Goal: Task Accomplishment & Management: Complete application form

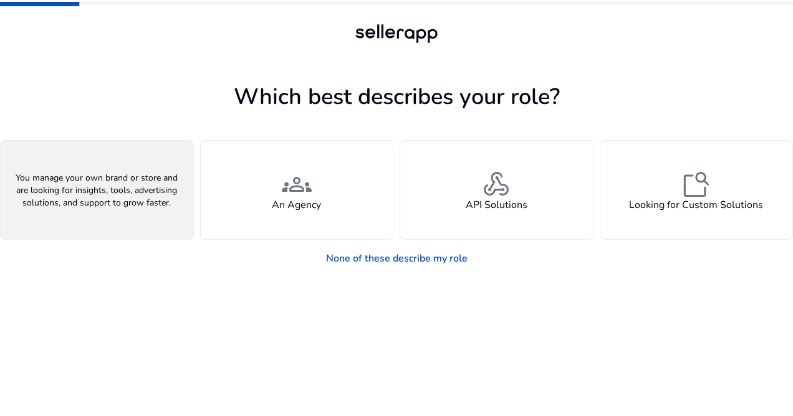
click at [135, 204] on div "person A Seller" at bounding box center [97, 190] width 193 height 98
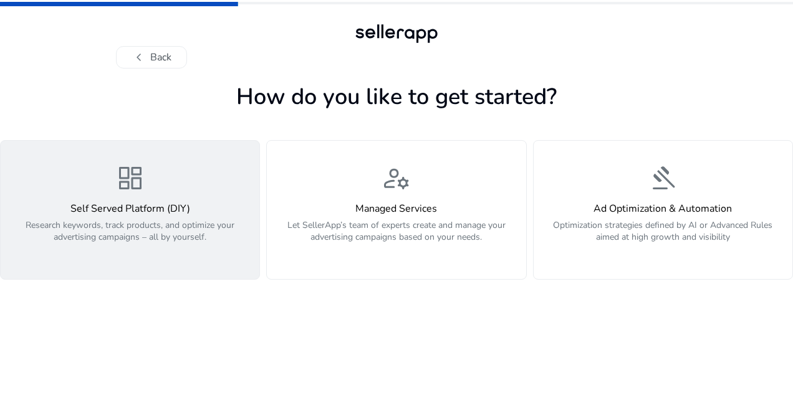
click at [172, 249] on p "Research keywords, track products, and optimize your advertising campaigns – al…" at bounding box center [130, 237] width 244 height 37
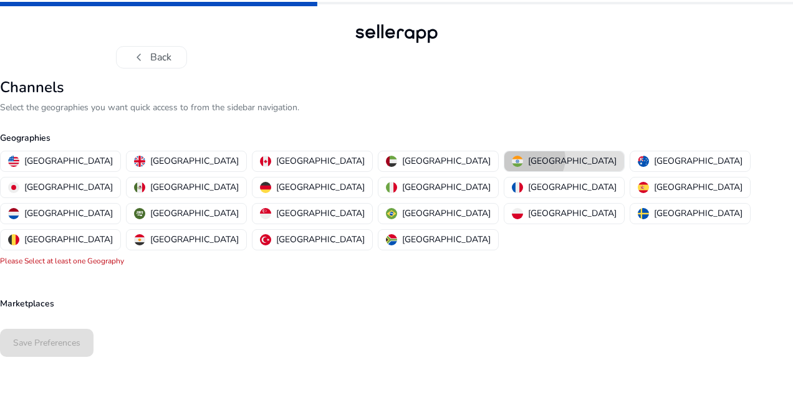
click at [528, 159] on p "[GEOGRAPHIC_DATA]" at bounding box center [572, 161] width 89 height 13
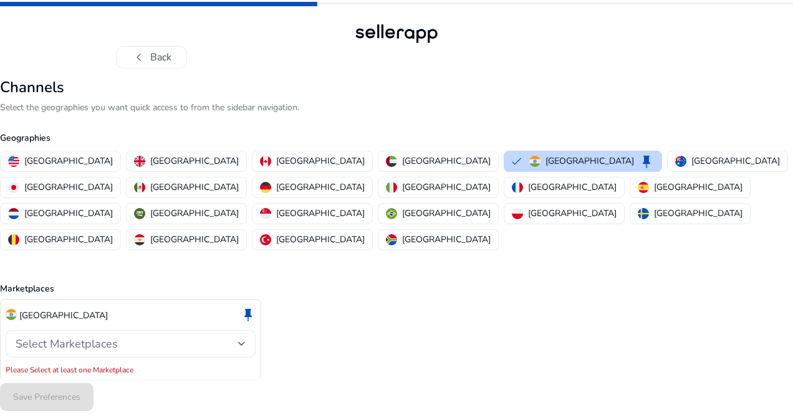
click at [206, 330] on div "Select Marketplaces" at bounding box center [131, 343] width 230 height 27
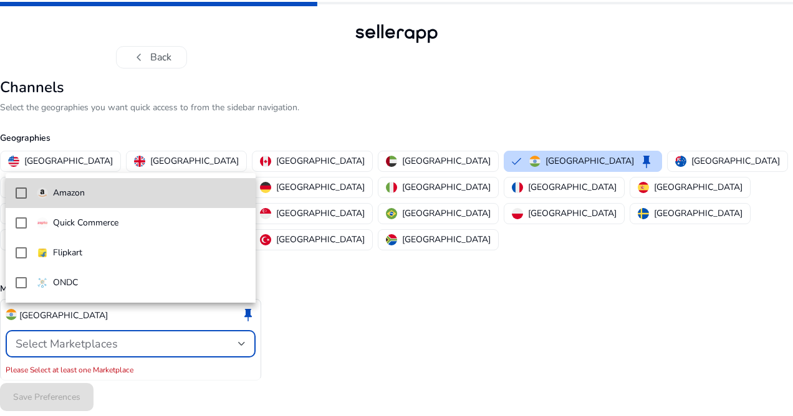
click at [157, 197] on span "Amazon" at bounding box center [141, 193] width 209 height 14
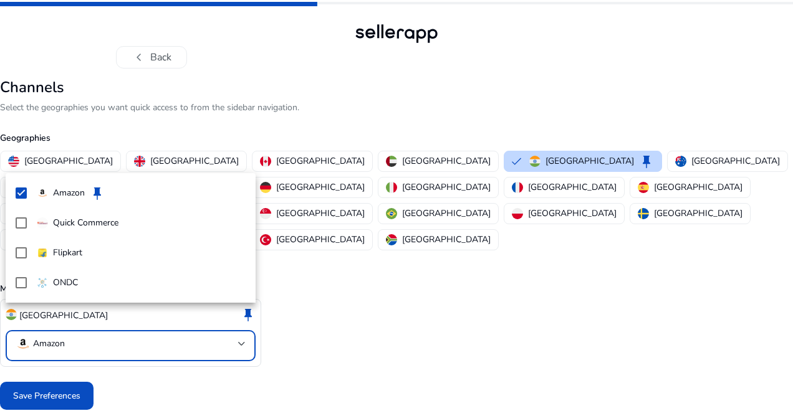
click at [72, 368] on div at bounding box center [396, 208] width 793 height 416
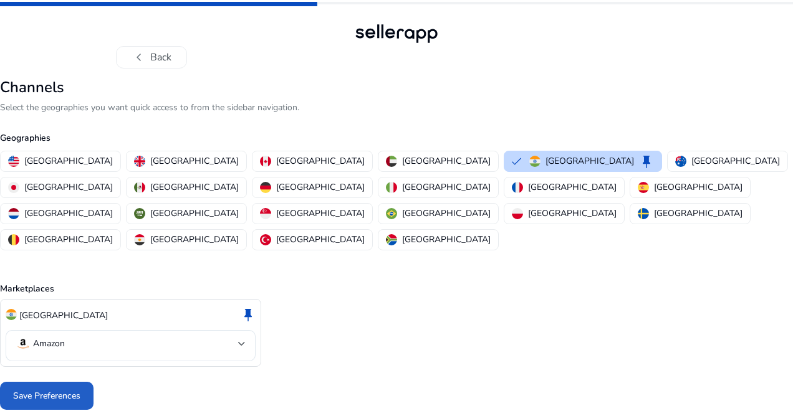
click at [72, 390] on span "Save Preferences" at bounding box center [46, 396] width 67 height 13
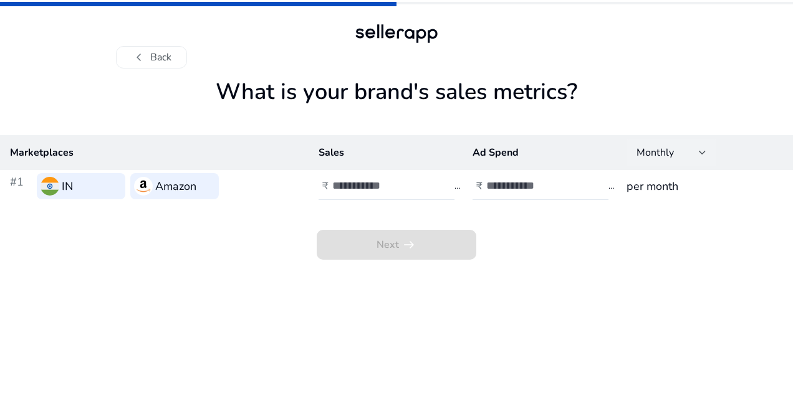
click at [701, 153] on div at bounding box center [702, 152] width 7 height 5
click at [416, 187] on div at bounding box center [396, 208] width 793 height 416
click at [396, 187] on input "number" at bounding box center [374, 186] width 84 height 14
type input "*"
click at [510, 186] on input "number" at bounding box center [528, 186] width 84 height 14
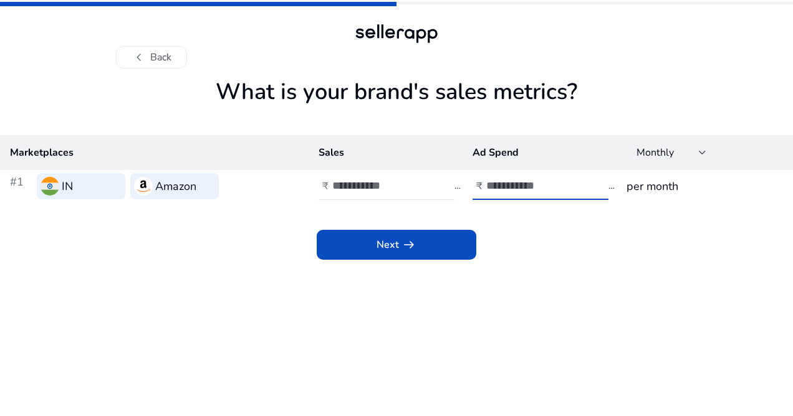
type input "****"
click at [648, 223] on div "Next arrow_right_alt" at bounding box center [396, 231] width 793 height 57
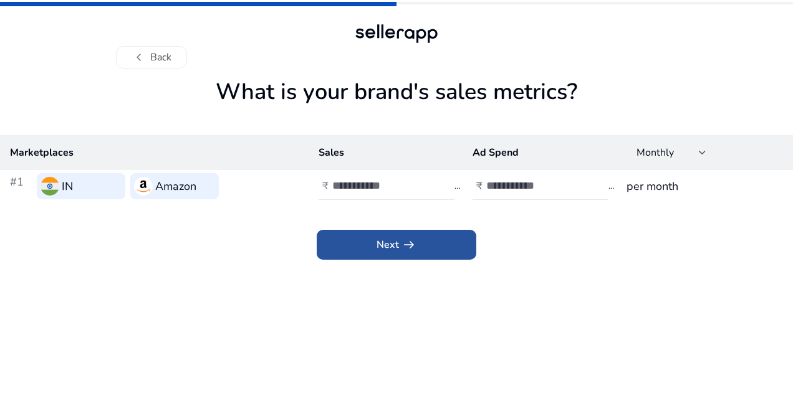
click at [446, 237] on span at bounding box center [397, 245] width 160 height 30
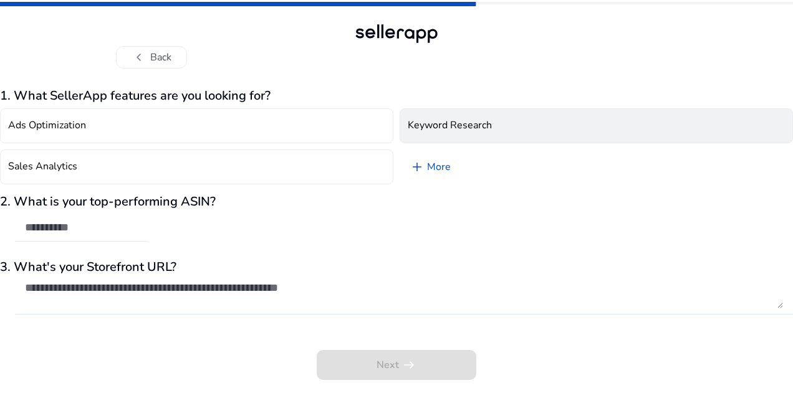
click at [475, 128] on h4 "Keyword Research" at bounding box center [450, 126] width 84 height 12
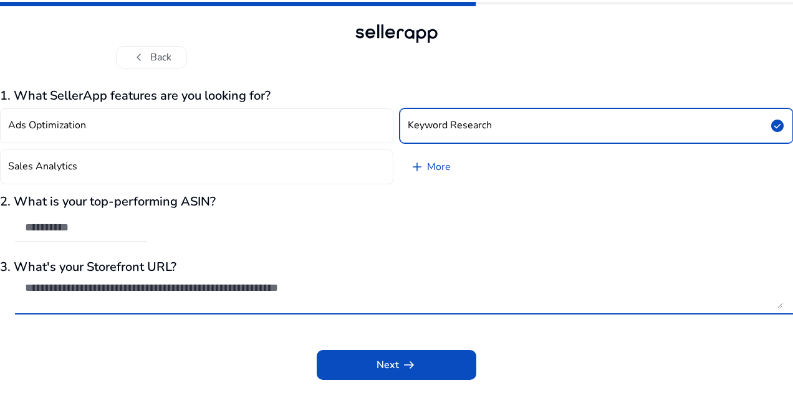
click at [188, 292] on textarea at bounding box center [404, 294] width 758 height 27
paste textarea "**********"
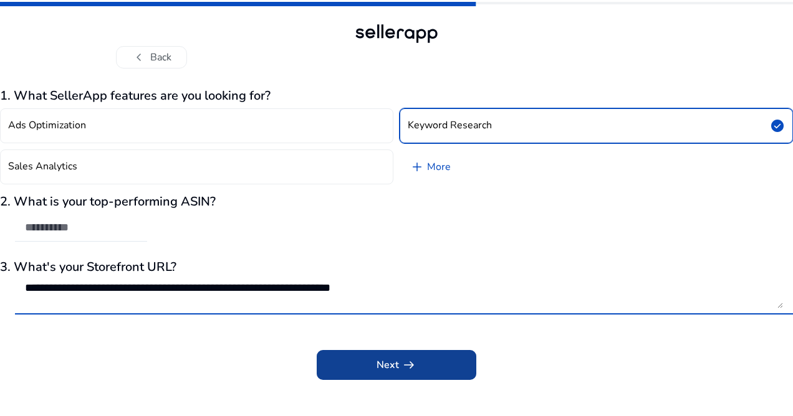
type textarea "**********"
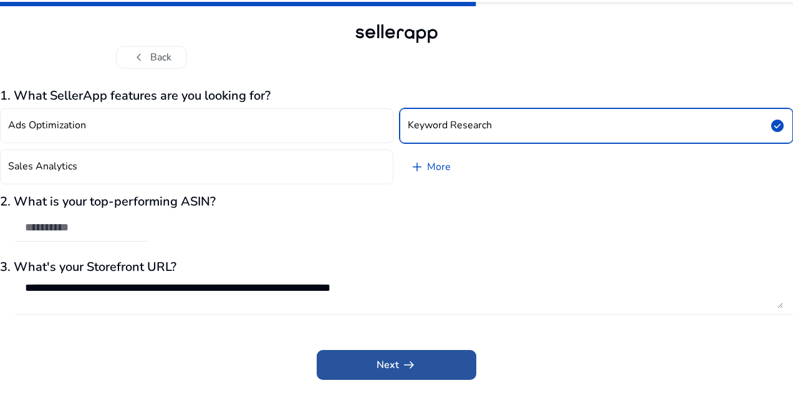
click at [384, 366] on span "Next arrow_right_alt" at bounding box center [396, 365] width 40 height 15
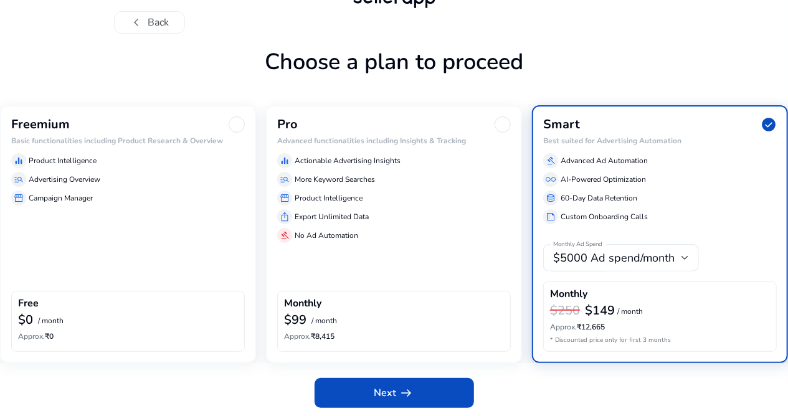
scroll to position [36, 0]
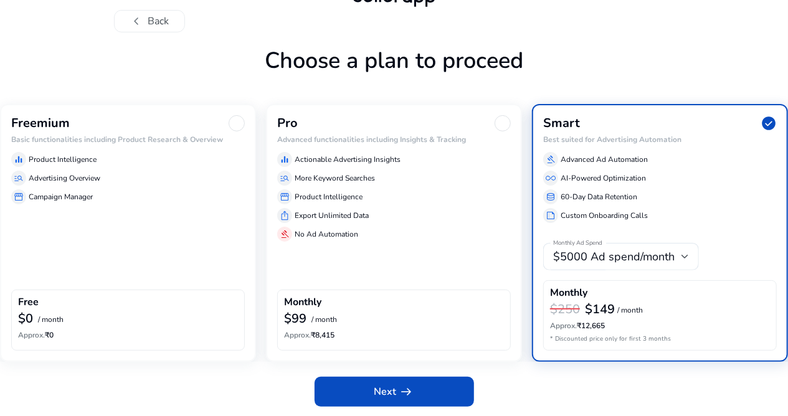
click at [163, 193] on div "storefront Campaign Manager" at bounding box center [128, 196] width 234 height 15
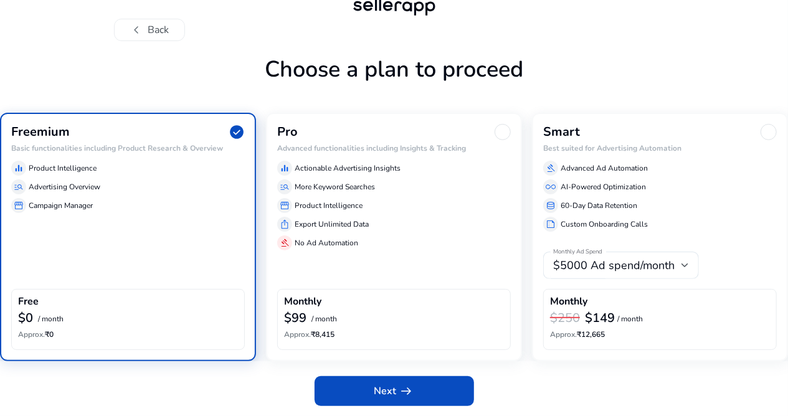
scroll to position [26, 0]
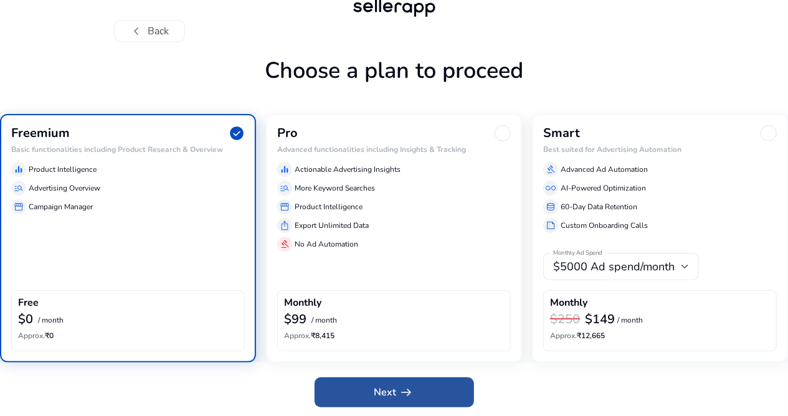
click at [384, 394] on span "Next arrow_right_alt" at bounding box center [395, 392] width 40 height 15
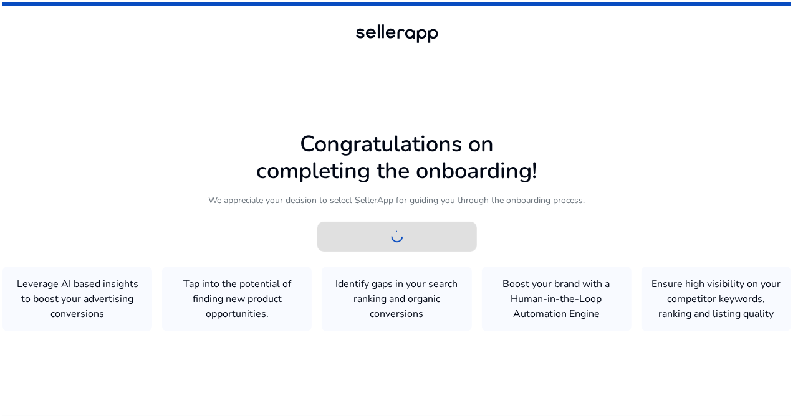
scroll to position [0, 0]
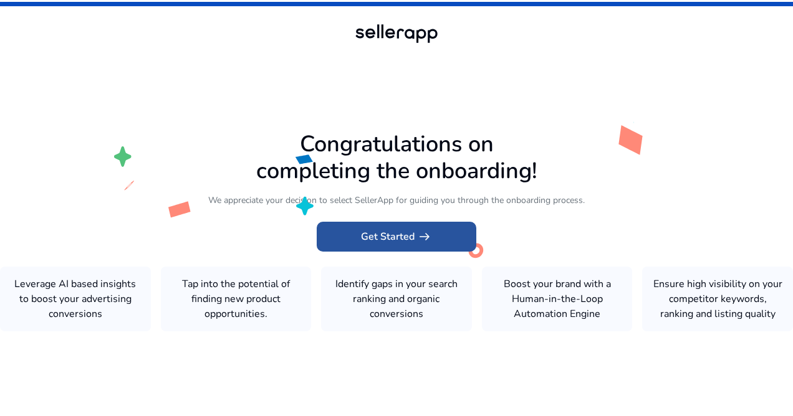
click at [381, 232] on span "Get Started arrow_right_alt" at bounding box center [396, 236] width 71 height 15
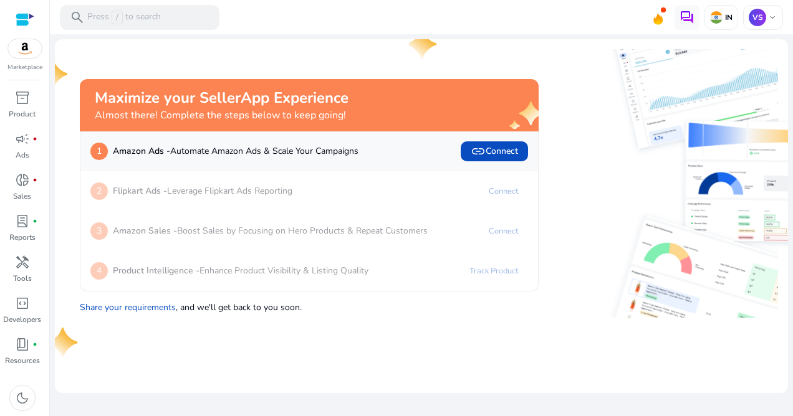
click at [587, 171] on div at bounding box center [662, 183] width 229 height 269
click at [365, 350] on mat-card "Maximize your SellerApp Experience Almost there! Complete the steps below to ke…" at bounding box center [421, 216] width 733 height 354
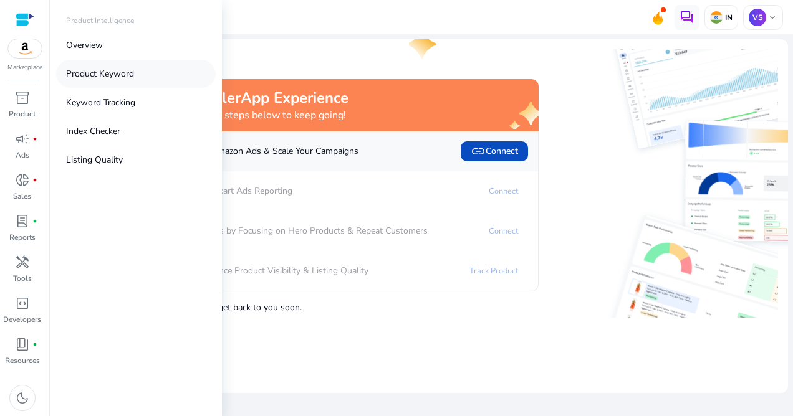
click at [112, 76] on p "Product Keyword" at bounding box center [100, 73] width 68 height 13
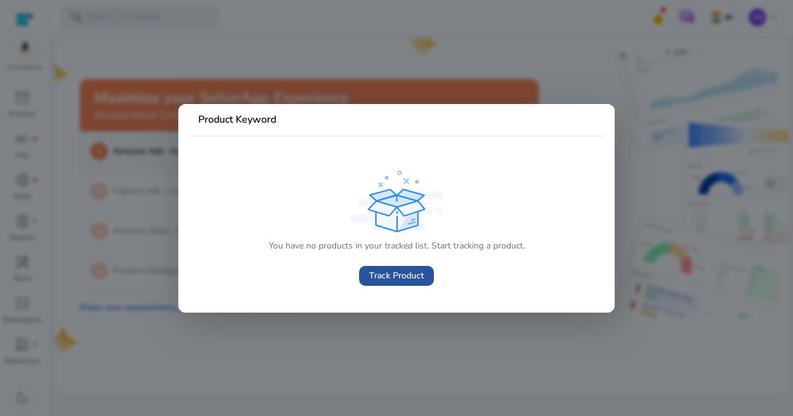
click at [386, 276] on span "Track Product" at bounding box center [396, 275] width 55 height 13
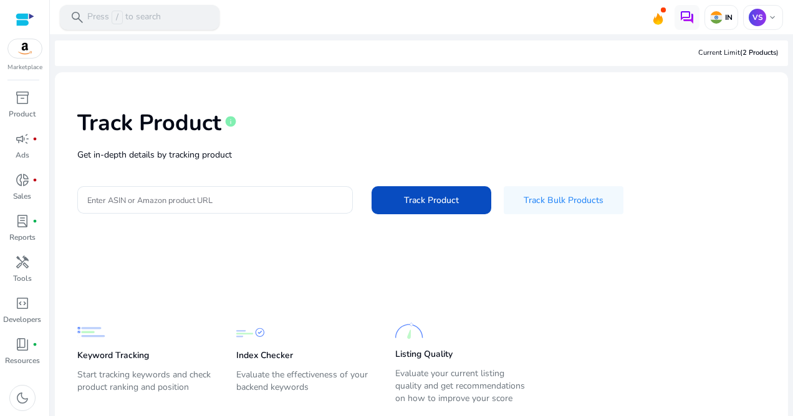
click at [168, 16] on div "search Press / to search" at bounding box center [140, 17] width 160 height 25
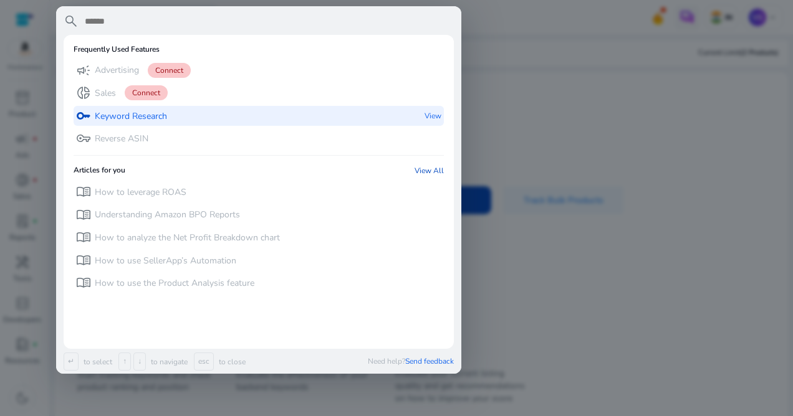
click at [151, 111] on p "Keyword Research" at bounding box center [131, 116] width 72 height 12
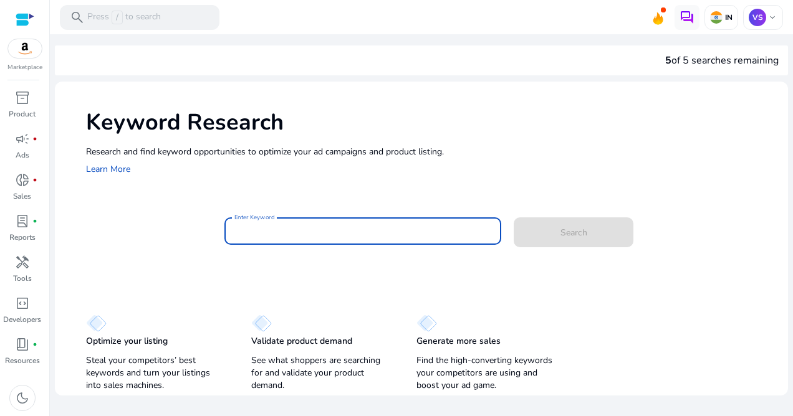
click at [299, 232] on input "Enter Keyword" at bounding box center [362, 231] width 257 height 14
paste input "**********"
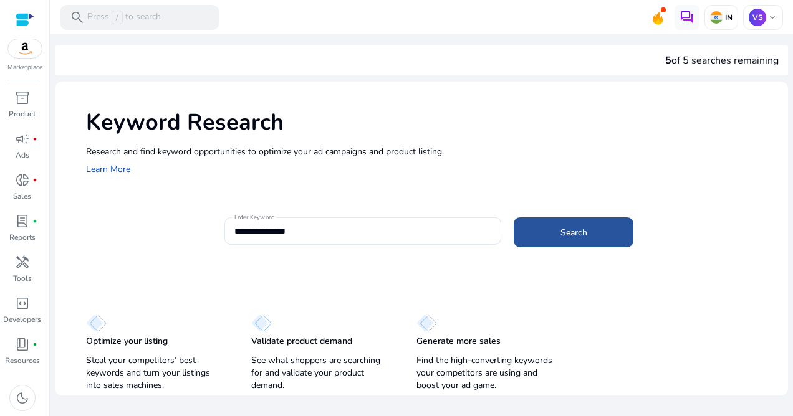
click at [578, 232] on span "Search" at bounding box center [573, 232] width 27 height 13
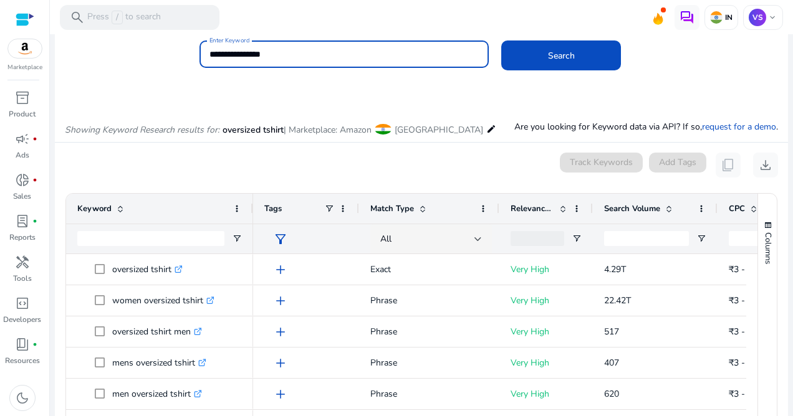
click at [244, 52] on input "**********" at bounding box center [343, 54] width 269 height 14
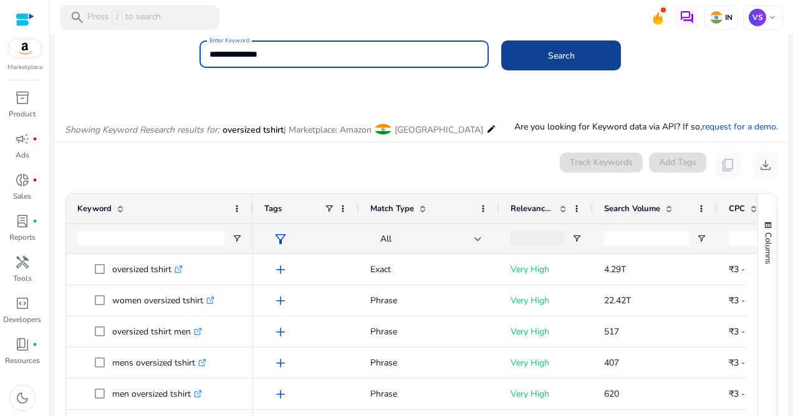
type input "**********"
click at [534, 60] on span at bounding box center [561, 56] width 120 height 30
